Goal: Task Accomplishment & Management: Use online tool/utility

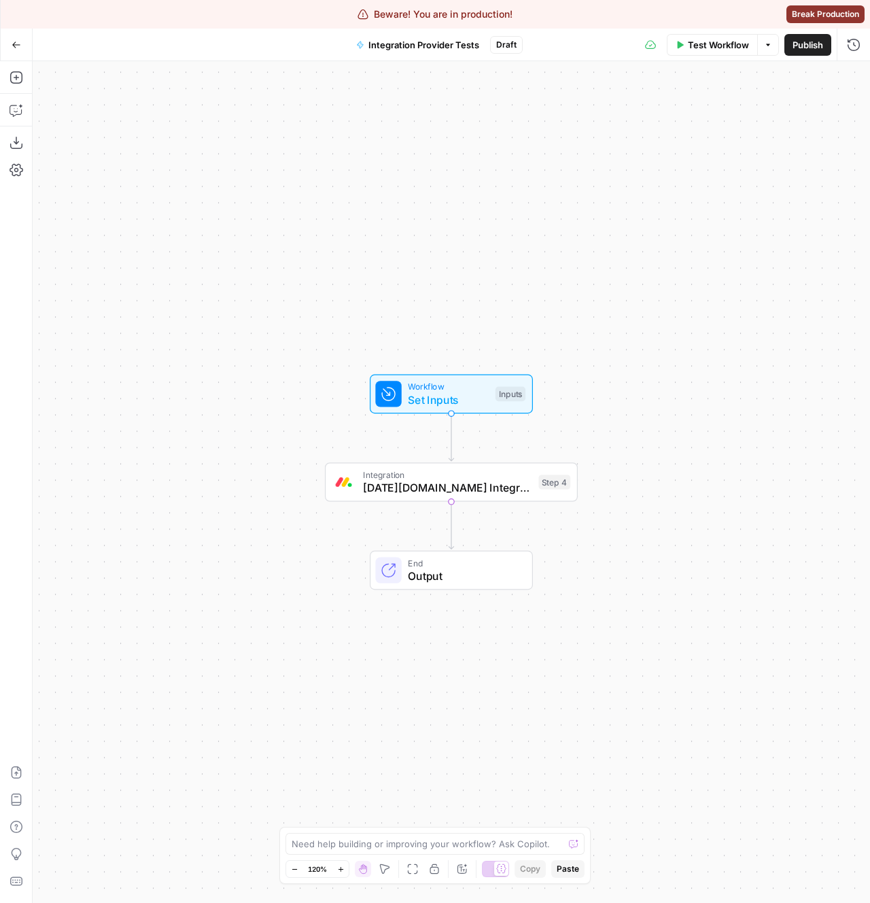
click at [388, 476] on span "Integration" at bounding box center [447, 474] width 169 height 13
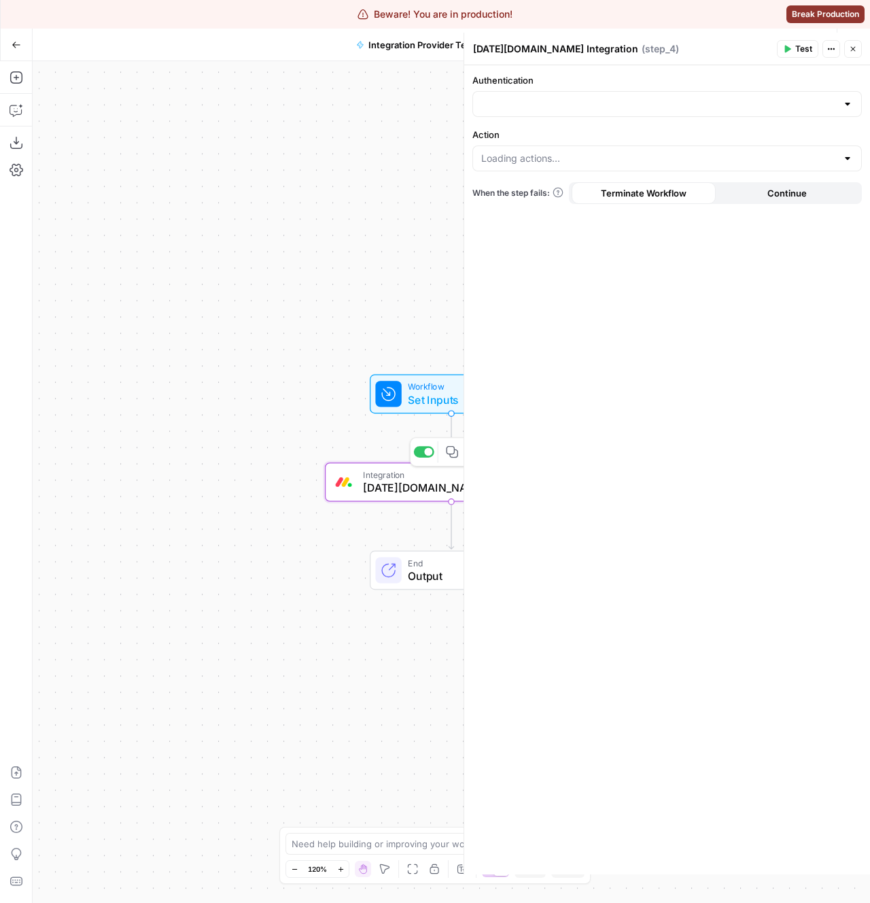
type input "[DATE][DOMAIN_NAME] 1"
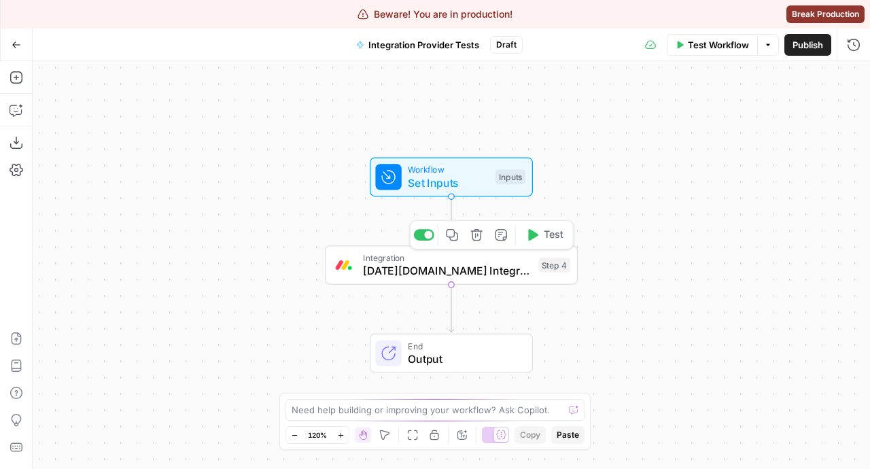
click at [455, 232] on icon "button" at bounding box center [452, 235] width 12 height 12
click at [17, 141] on icon "button" at bounding box center [17, 143] width 14 height 14
click at [388, 274] on span "[DATE][DOMAIN_NAME] Integration" at bounding box center [447, 270] width 169 height 16
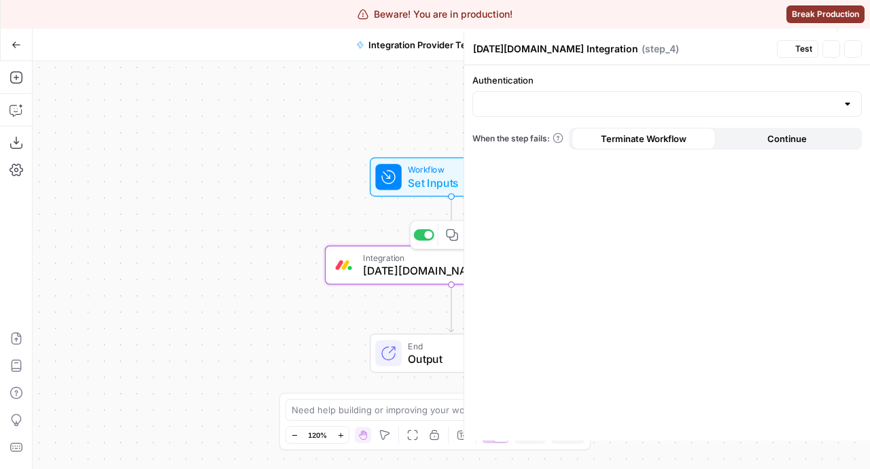
type input "[DATE][DOMAIN_NAME] 1"
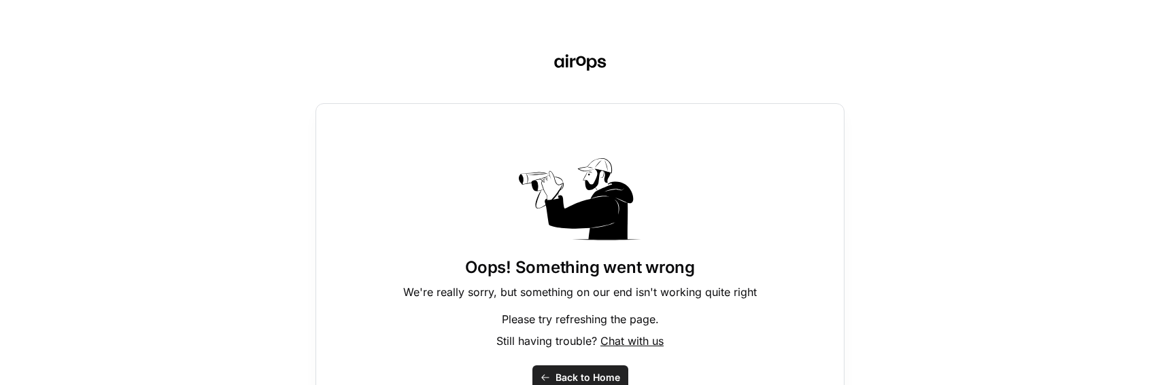
click at [869, 247] on div "Oops! Something went wrong We're really sorry, but something on our end isn't w…" at bounding box center [580, 192] width 1160 height 385
click at [326, 292] on div "Oops! Something went wrong We're really sorry, but something on our end isn't w…" at bounding box center [579, 274] width 529 height 342
